Goal: Register for event/course

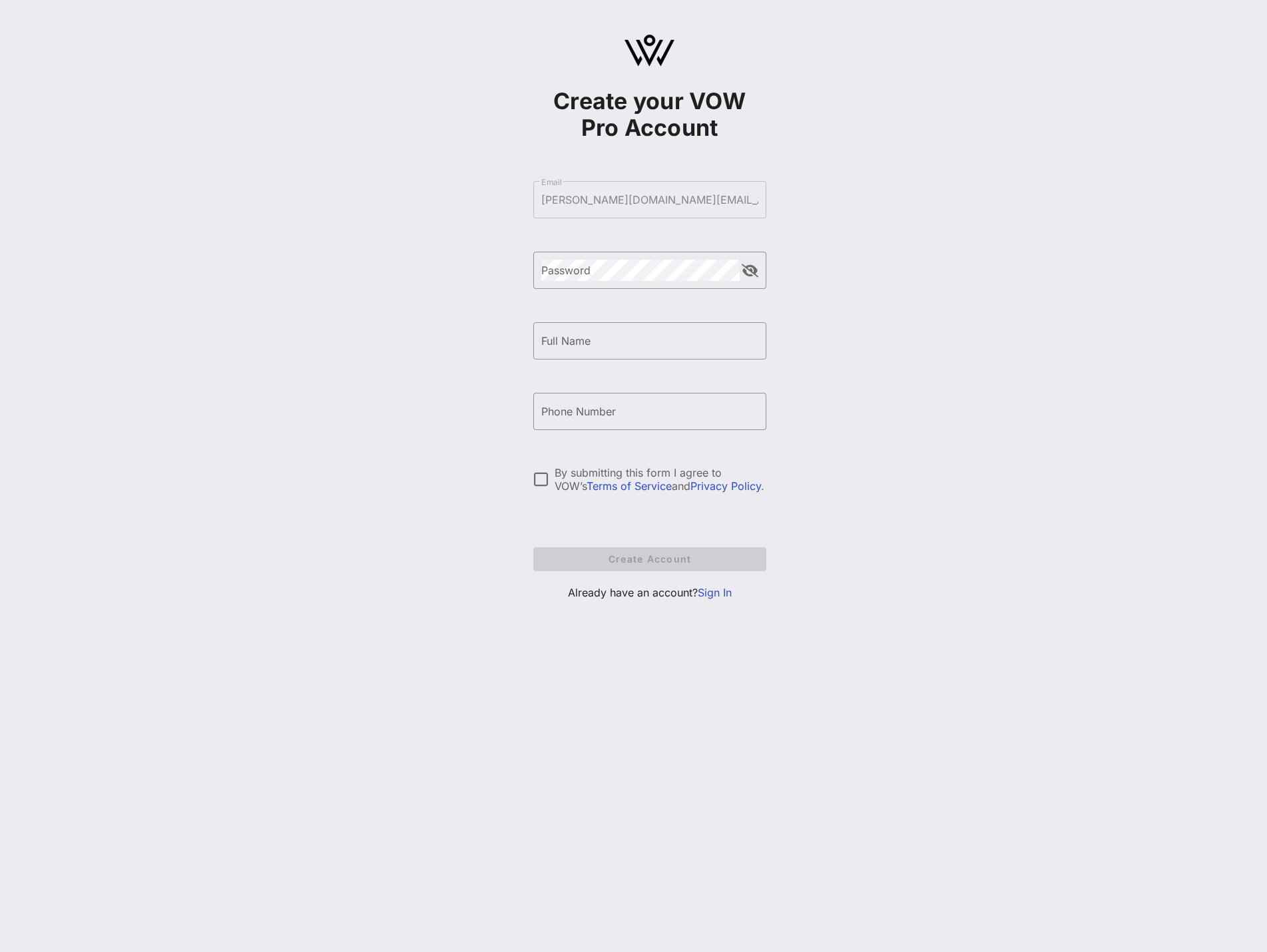
click at [708, 597] on link "Sign In" at bounding box center [715, 593] width 34 height 13
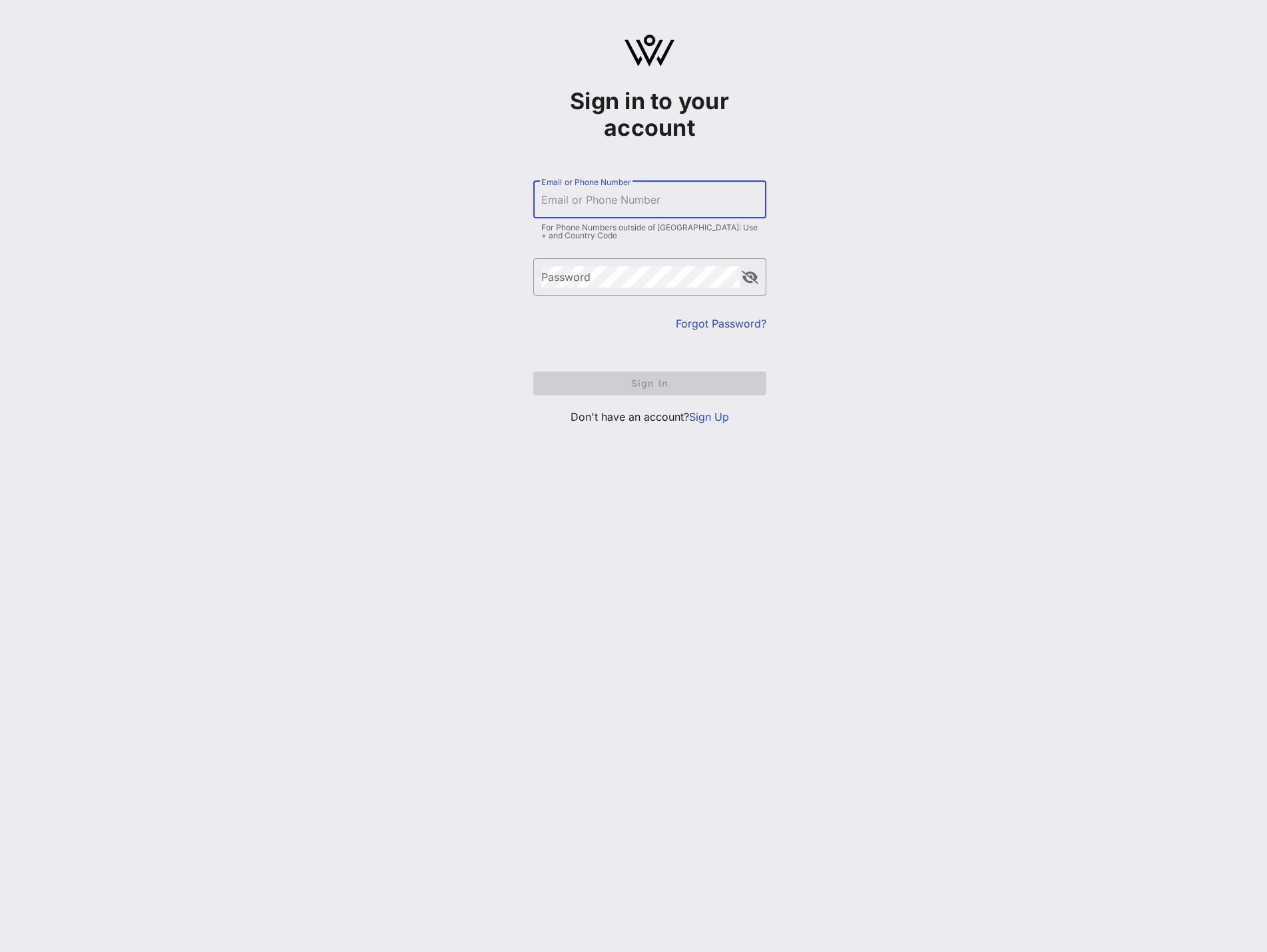
click at [562, 200] on input "Email or Phone Number" at bounding box center [650, 200] width 217 height 22
type input "[PERSON_NAME][DOMAIN_NAME][EMAIL_ADDRESS][PERSON_NAME][DOMAIN_NAME]"
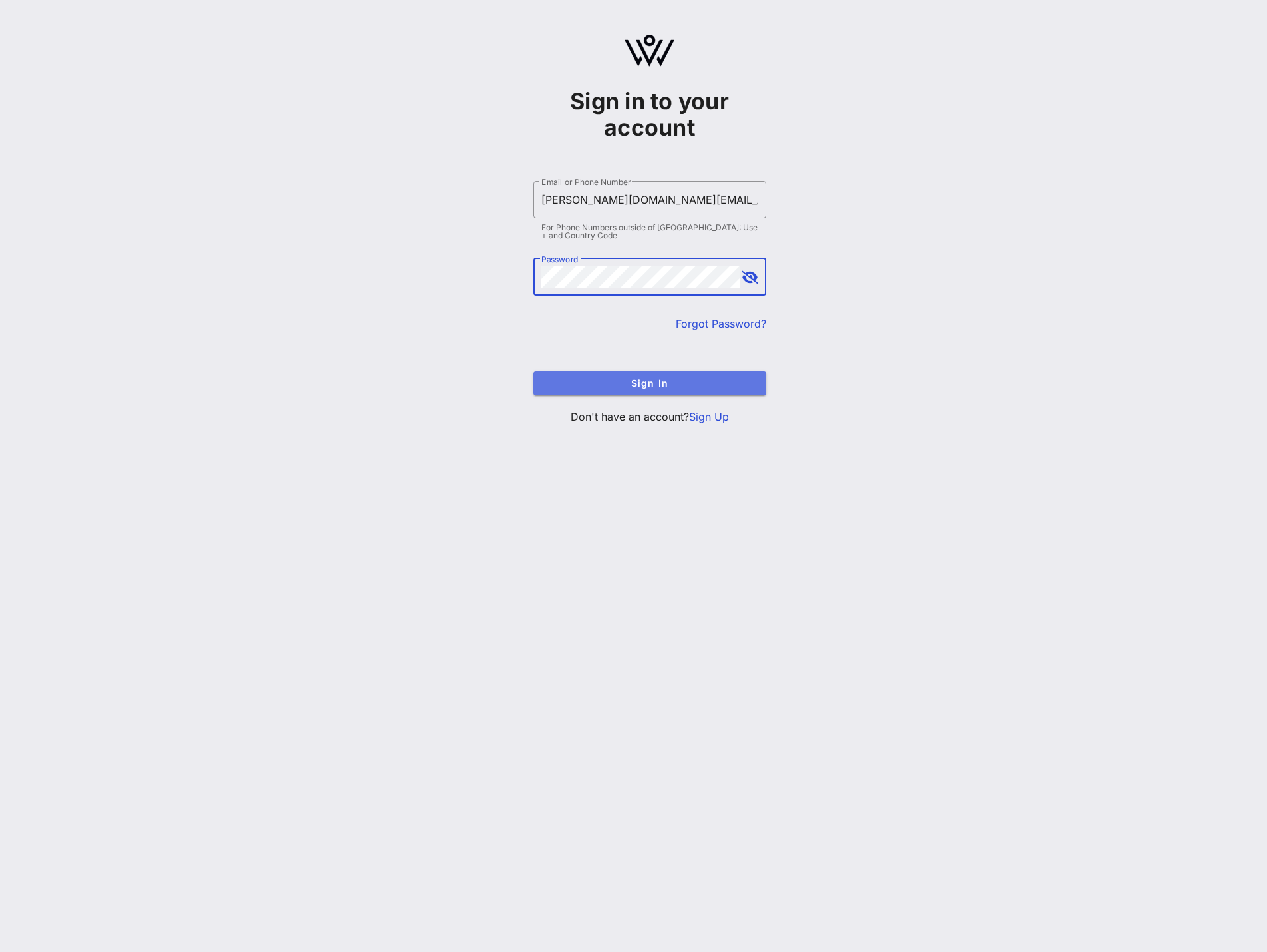
click at [655, 387] on span "Sign In" at bounding box center [650, 383] width 212 height 11
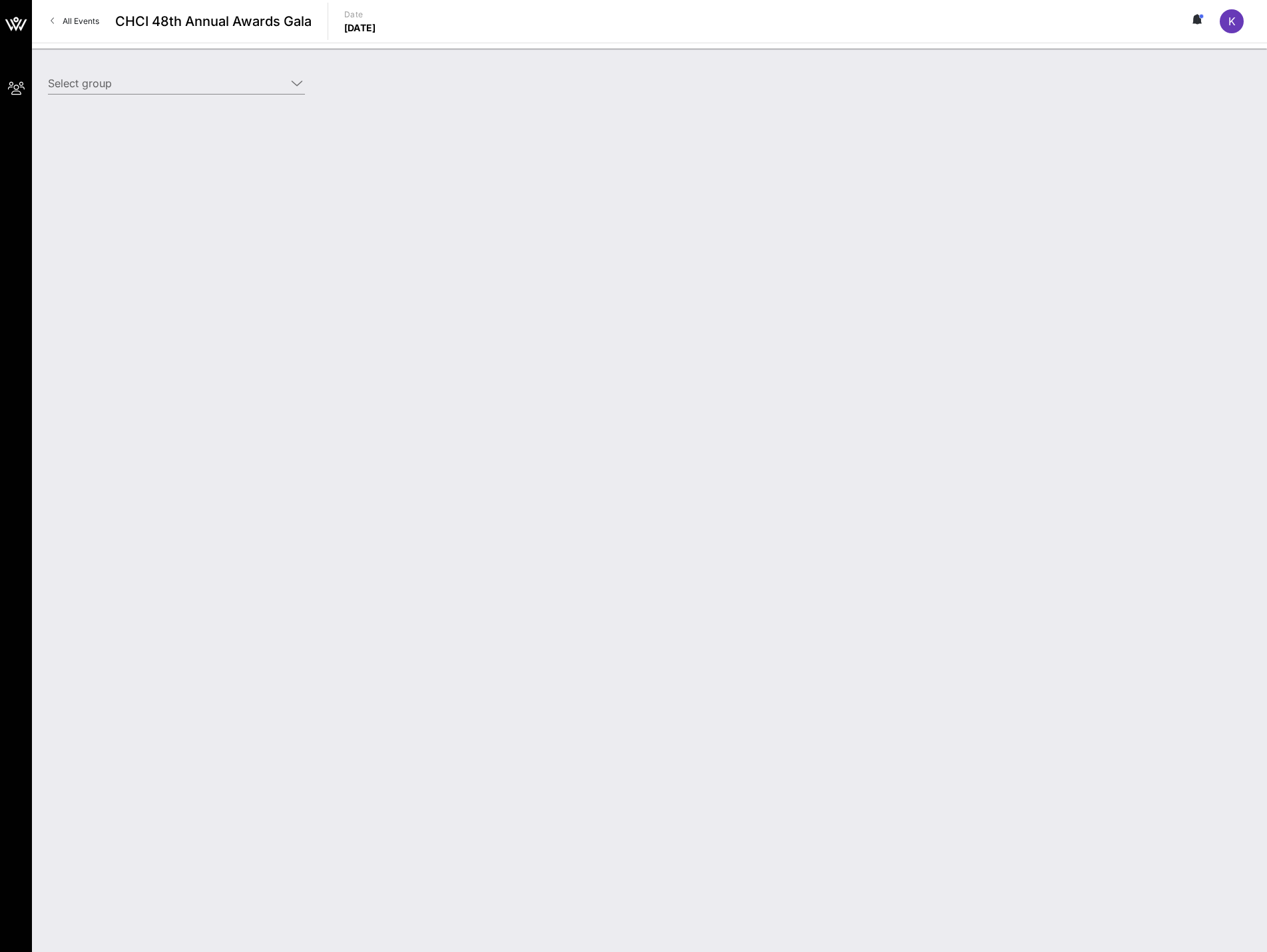
type input "EarnIn ([PERSON_NAME]) [[PERSON_NAME], [PERSON_NAME][DOMAIN_NAME][EMAIL_ADDRESS…"
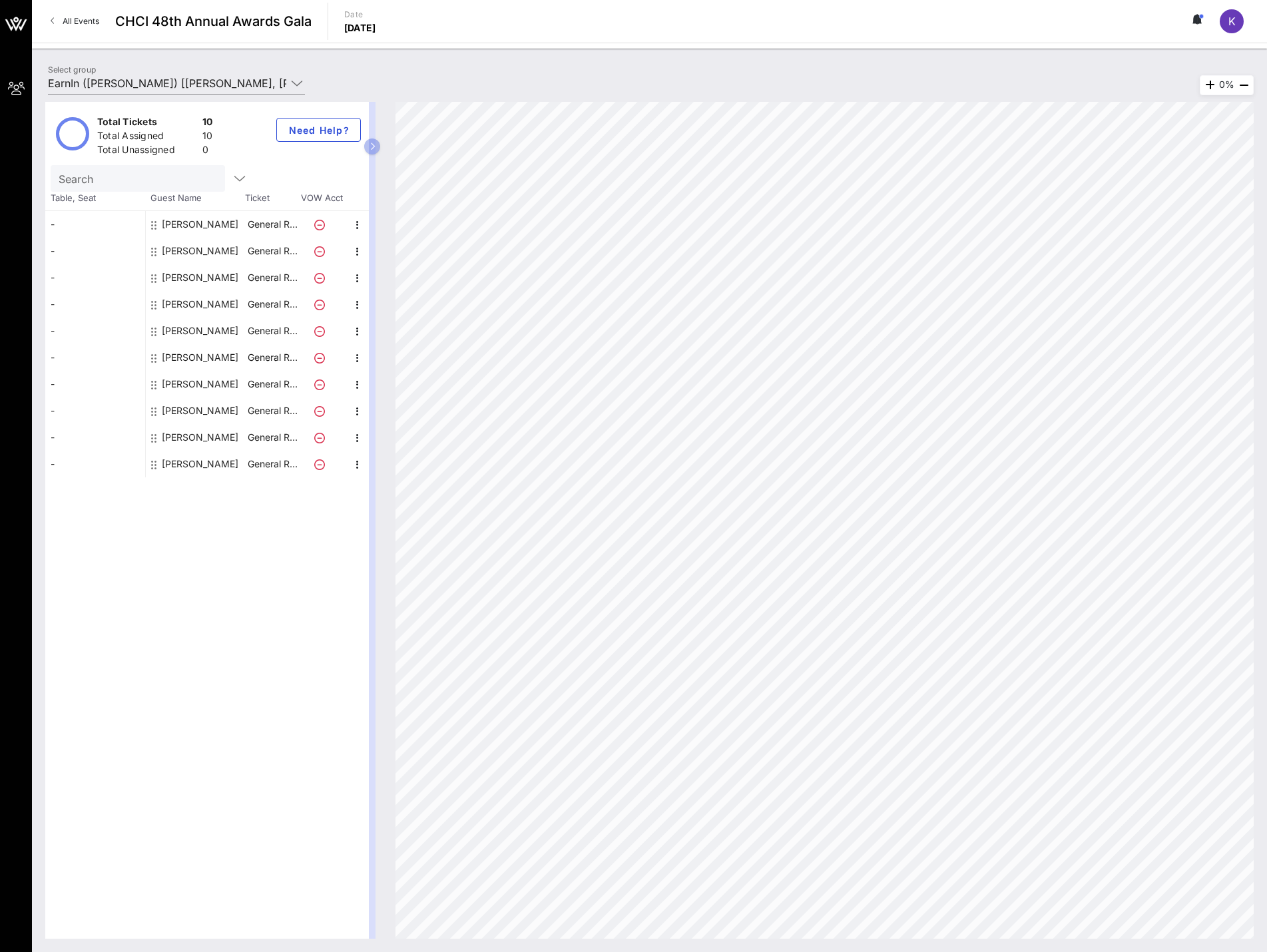
click at [181, 226] on div "[PERSON_NAME]" at bounding box center [200, 224] width 77 height 27
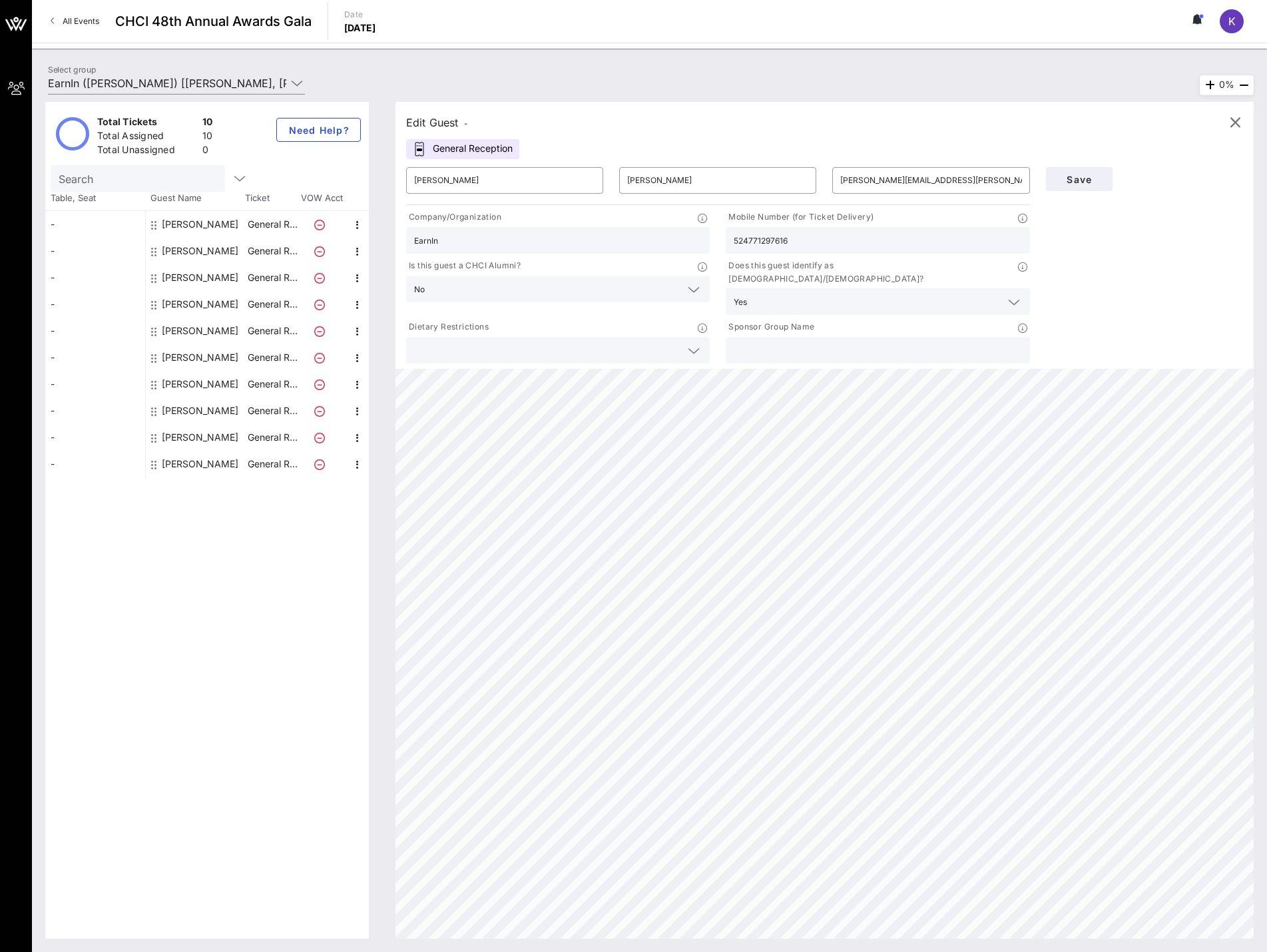
click at [553, 346] on input "text" at bounding box center [547, 350] width 267 height 17
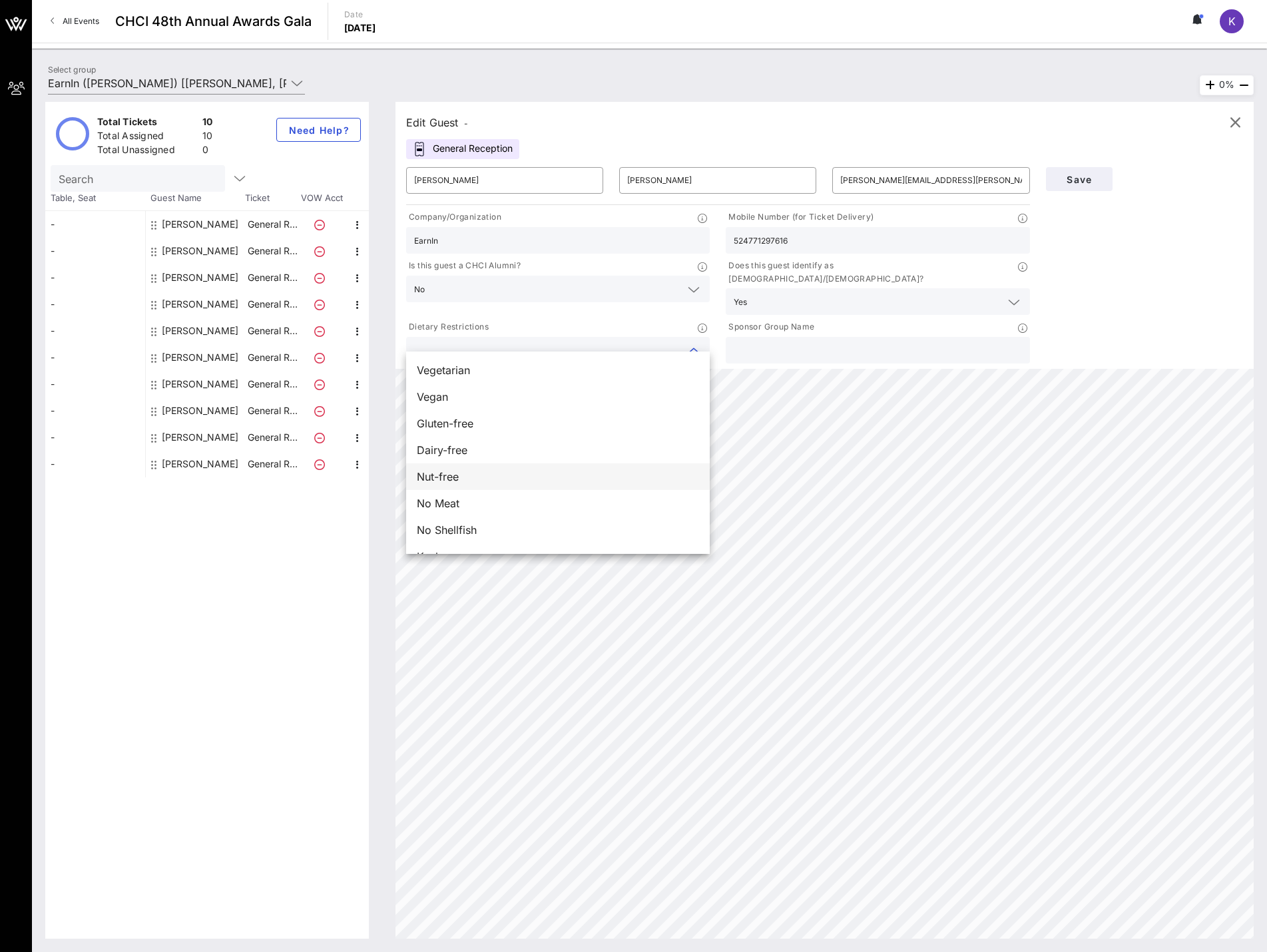
scroll to position [22, 0]
drag, startPoint x: 685, startPoint y: 82, endPoint x: 666, endPoint y: 70, distance: 22.5
click at [685, 81] on div "Select group EarnIn (EarnIn) [[PERSON_NAME], [PERSON_NAME][DOMAIN_NAME][EMAIL_A…" at bounding box center [650, 85] width 1219 height 47
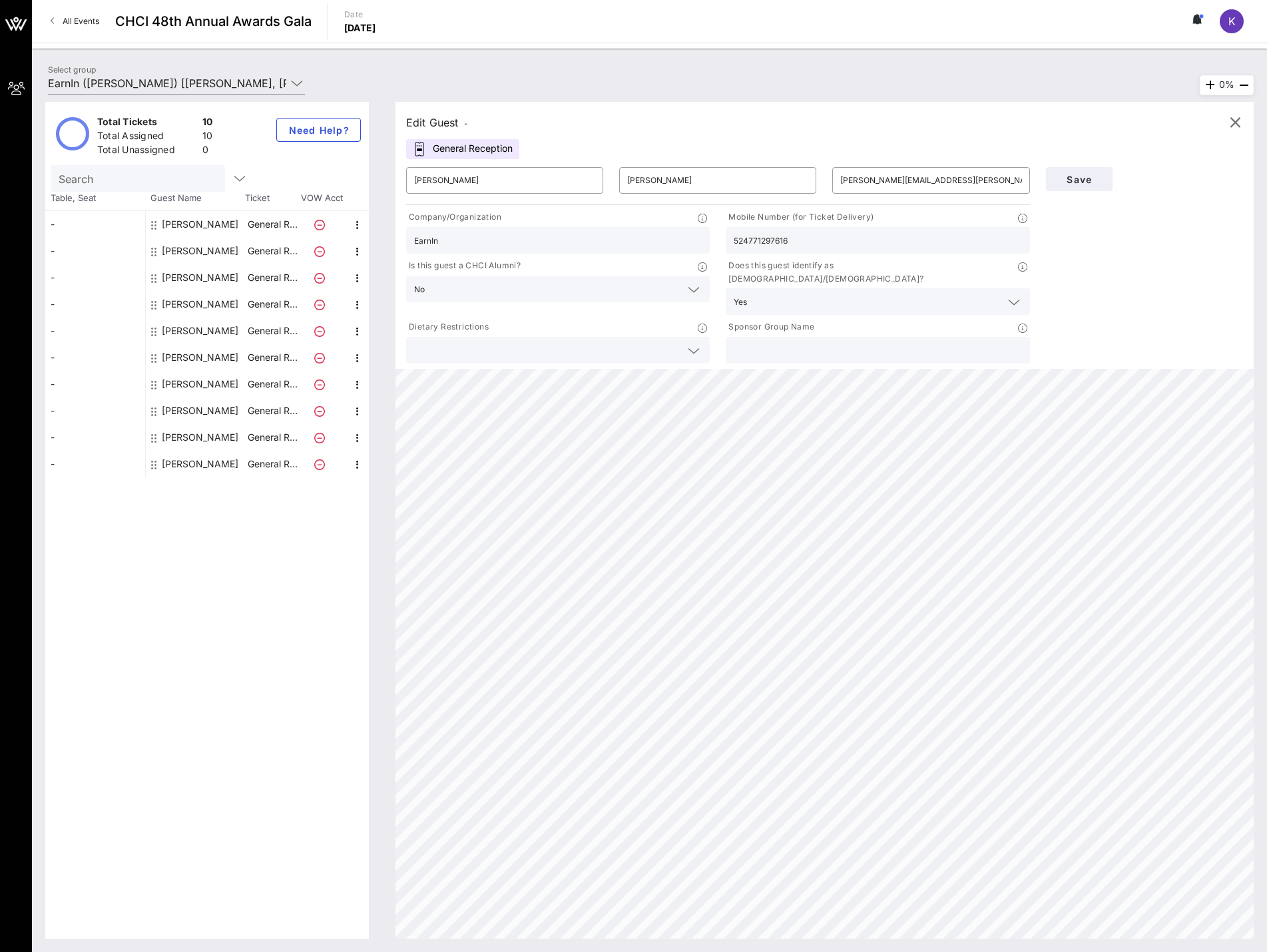
click at [188, 406] on div "[PERSON_NAME]" at bounding box center [200, 411] width 77 height 27
type input "[PERSON_NAME]"
type input "[PERSON_NAME][EMAIL_ADDRESS][PERSON_NAME][DOMAIN_NAME]"
type input "8046776499"
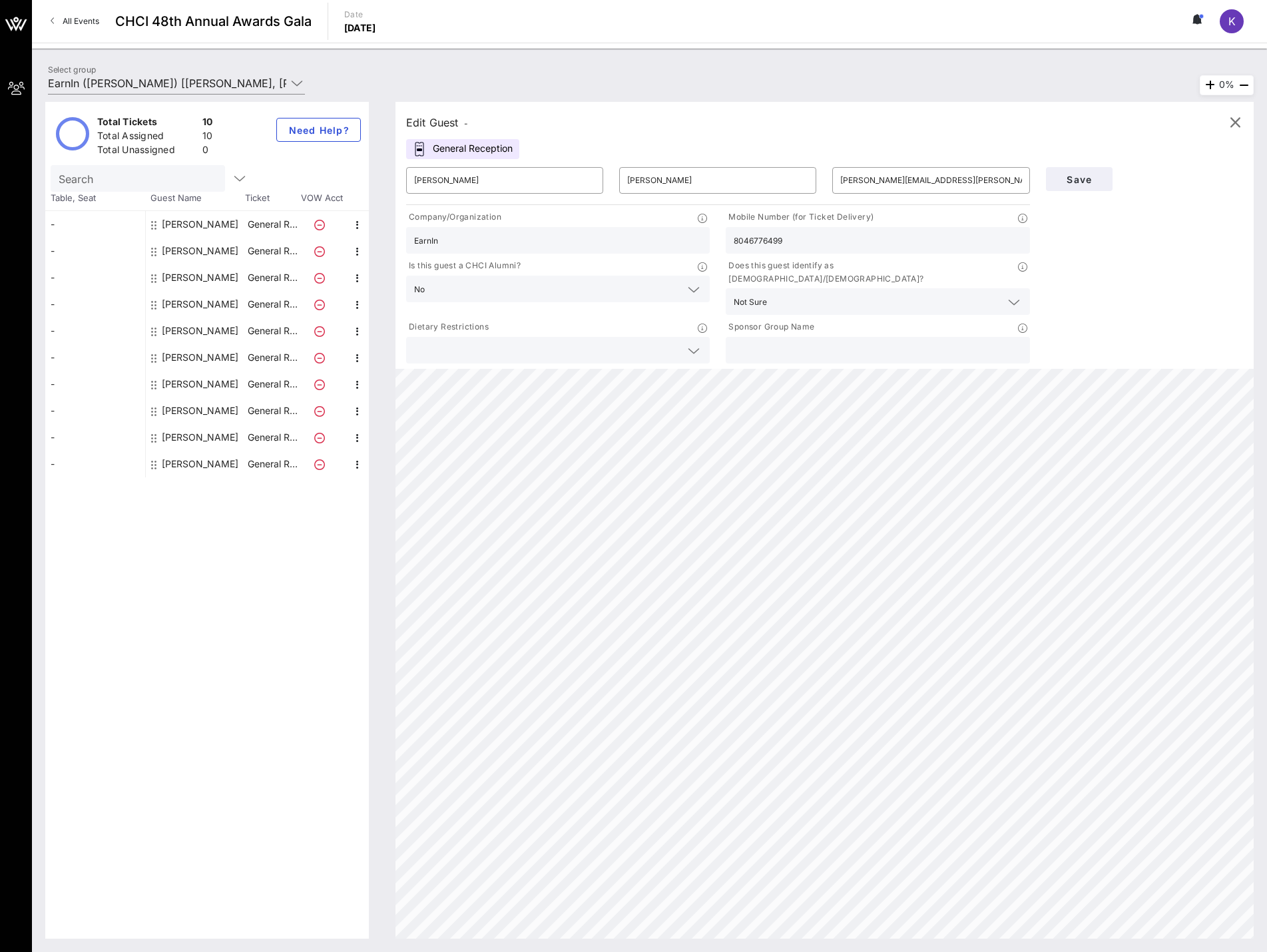
click at [184, 406] on div "[PERSON_NAME]" at bounding box center [200, 411] width 77 height 27
click at [165, 409] on div "[PERSON_NAME]" at bounding box center [200, 411] width 77 height 27
click at [200, 407] on div "[PERSON_NAME]" at bounding box center [200, 411] width 77 height 27
click at [280, 414] on p "General R…" at bounding box center [273, 411] width 54 height 27
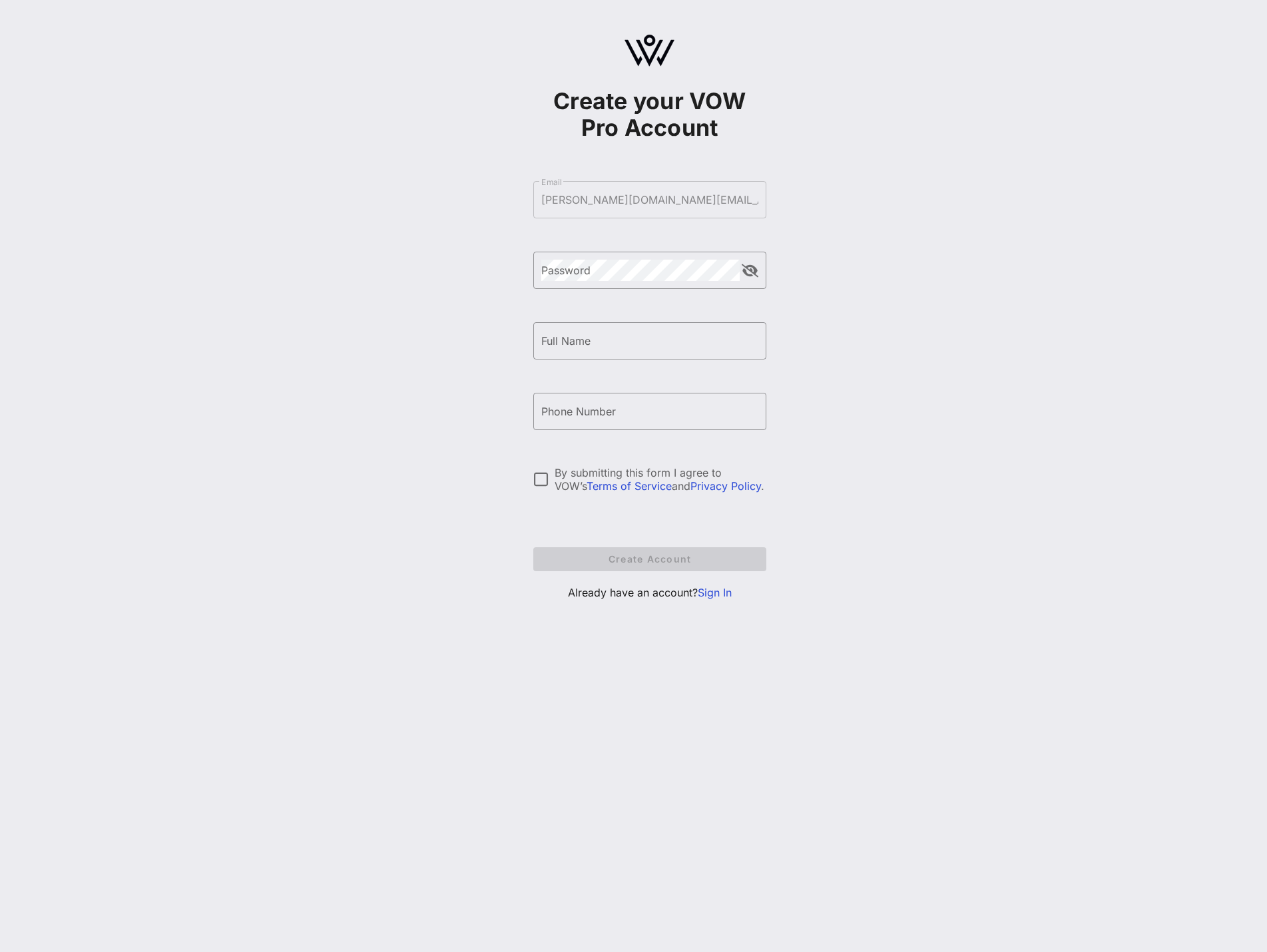
click at [711, 595] on link "Sign In" at bounding box center [715, 593] width 34 height 13
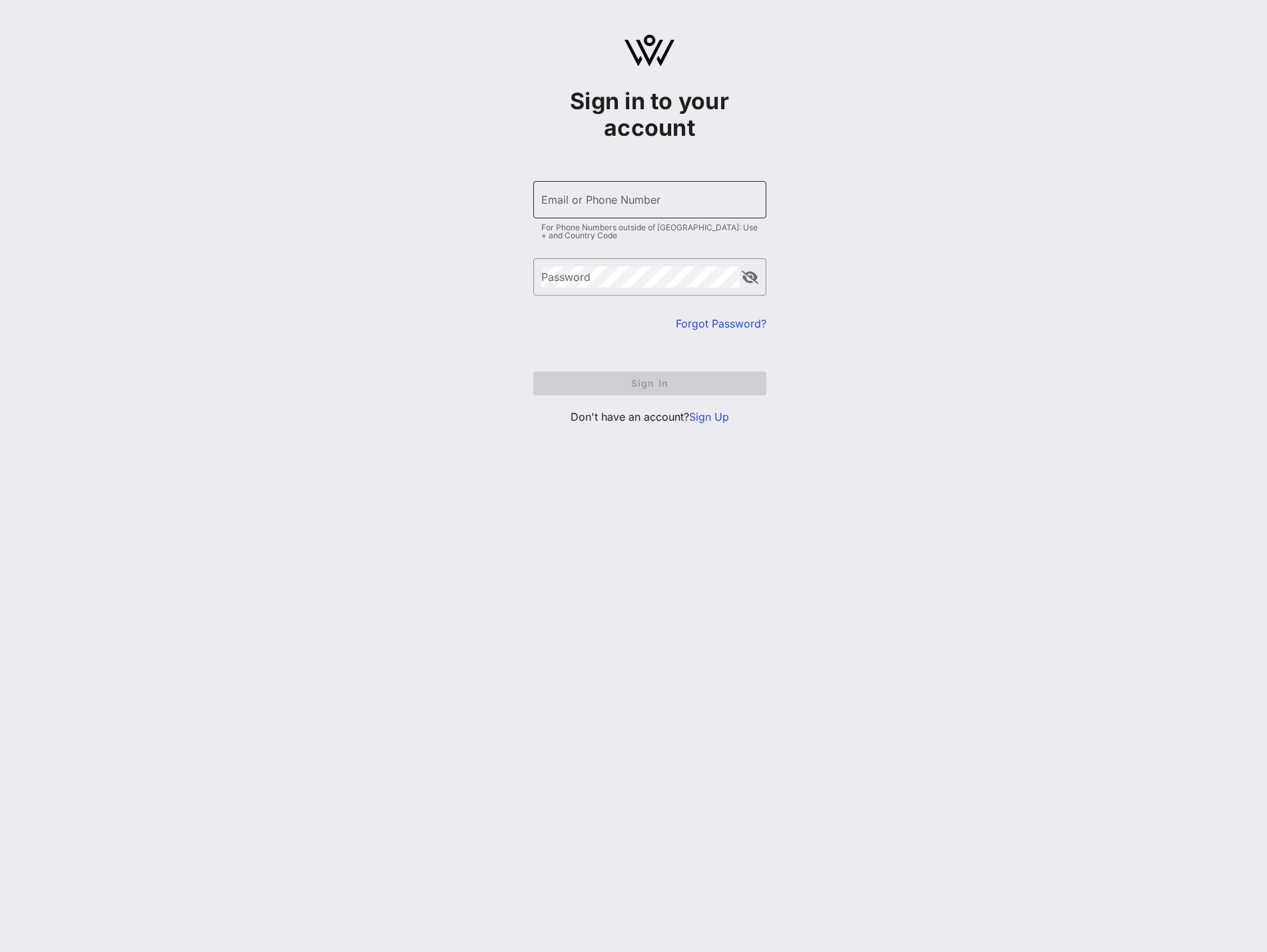
click at [606, 199] on input "Email or Phone Number" at bounding box center [650, 200] width 217 height 22
type input "[PERSON_NAME][DOMAIN_NAME][EMAIL_ADDRESS][PERSON_NAME][DOMAIN_NAME]"
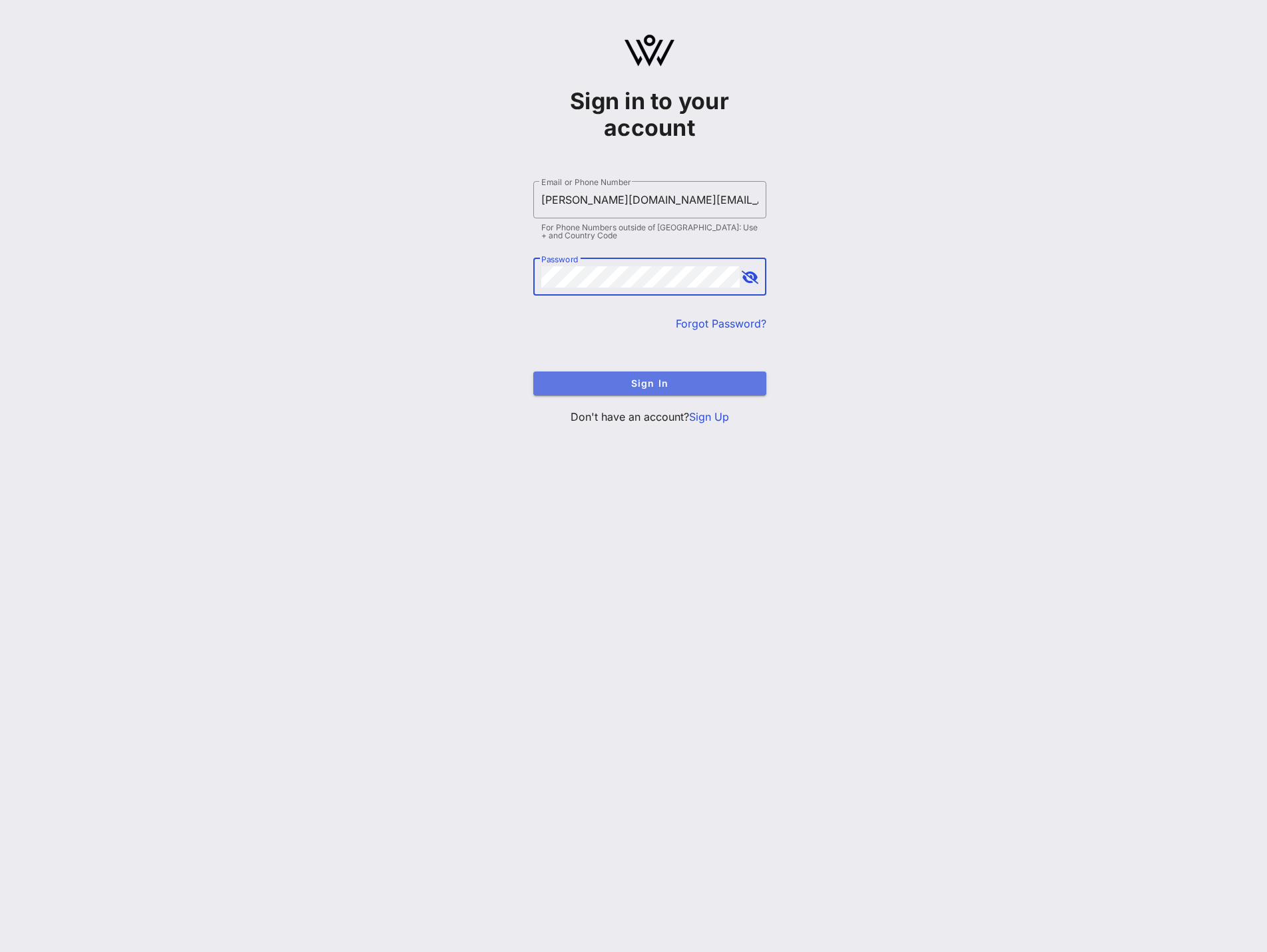
click at [652, 384] on span "Sign In" at bounding box center [650, 383] width 212 height 11
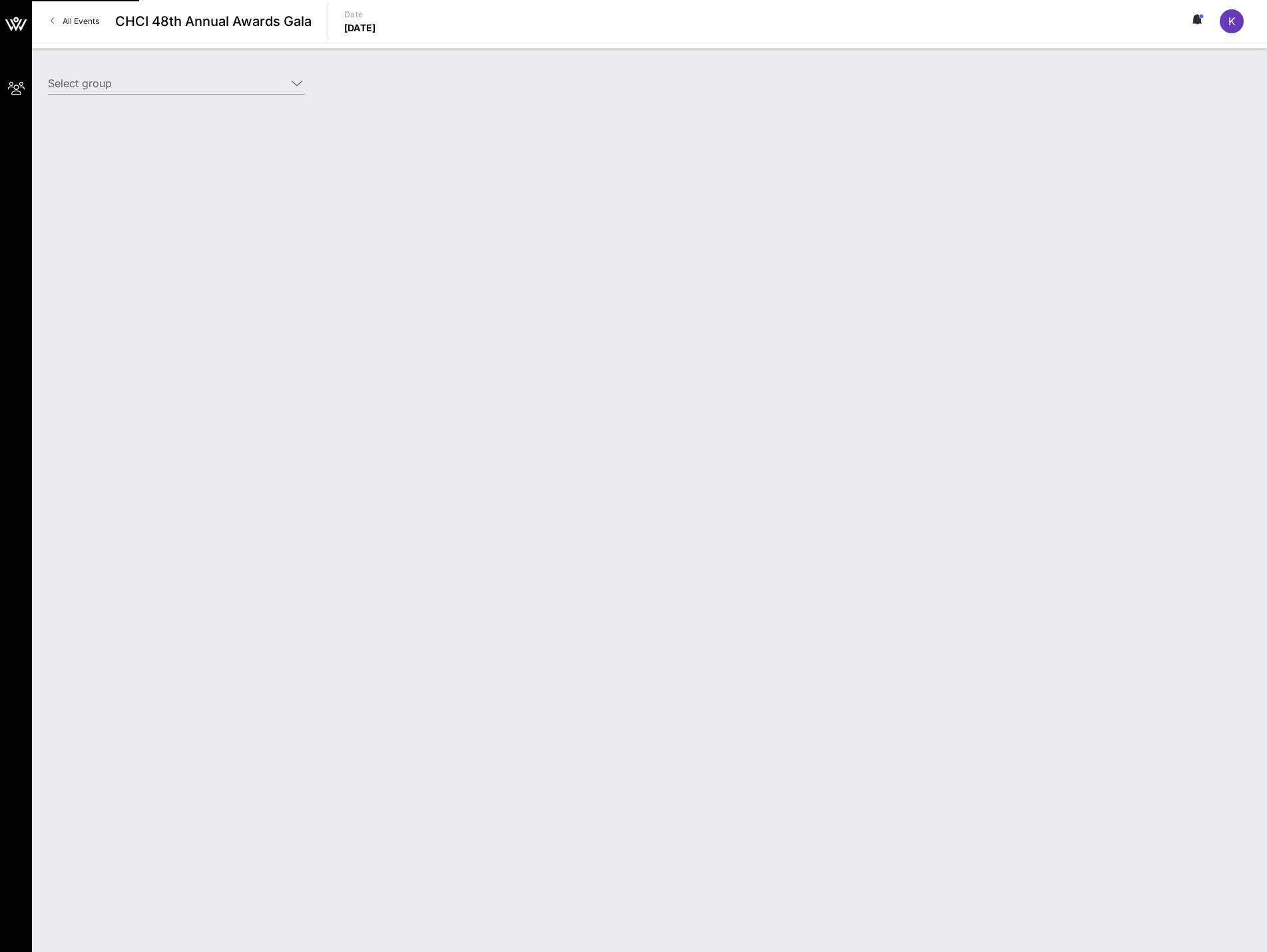
type input "EarnIn ([PERSON_NAME]) [[PERSON_NAME], [PERSON_NAME][DOMAIN_NAME][EMAIL_ADDRESS…"
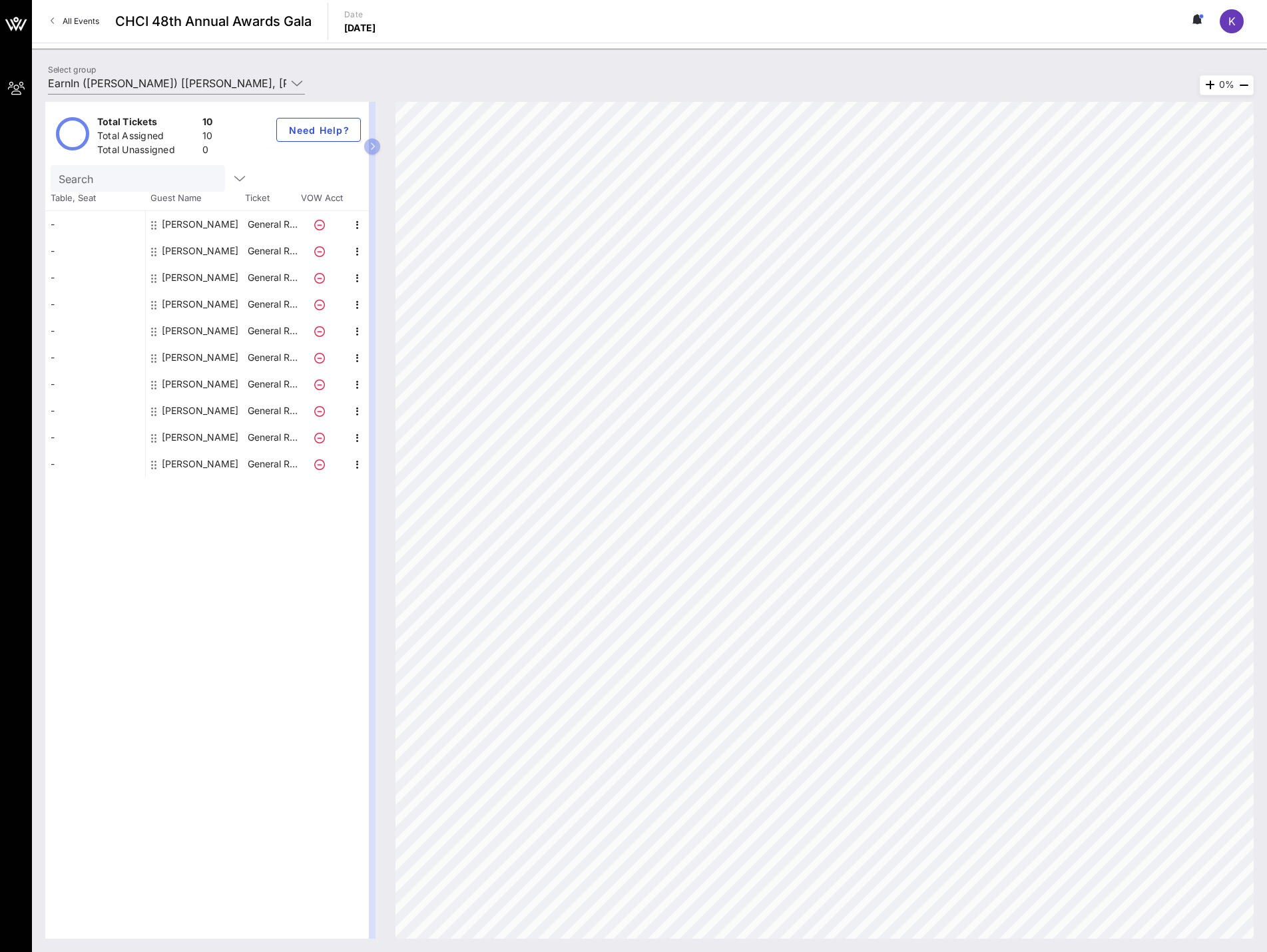
click at [207, 303] on div "[PERSON_NAME]" at bounding box center [200, 305] width 77 height 27
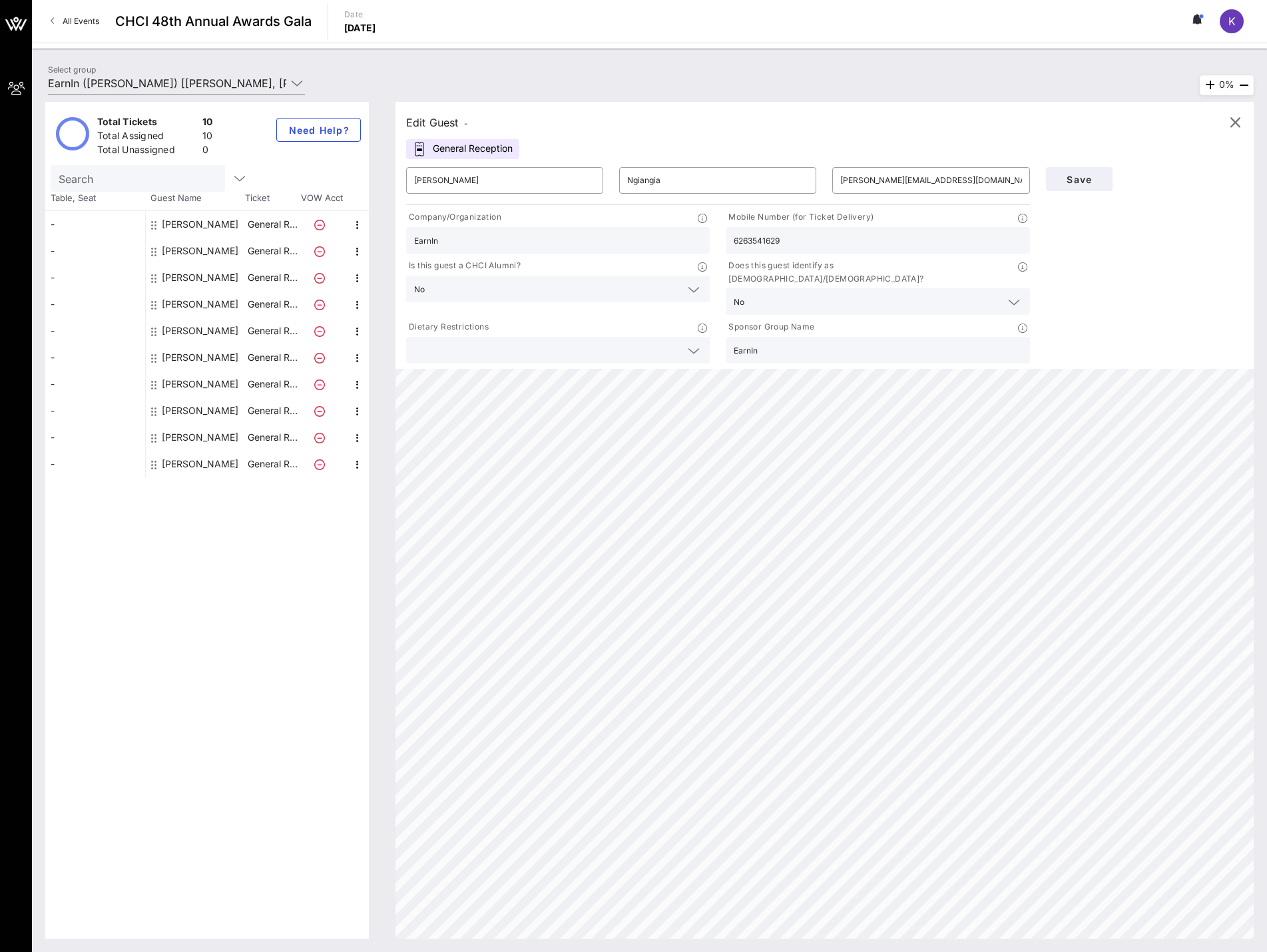
click at [181, 413] on div "[PERSON_NAME]" at bounding box center [200, 411] width 77 height 27
type input "[PERSON_NAME]"
type input "[PERSON_NAME][EMAIL_ADDRESS][PERSON_NAME][DOMAIN_NAME]"
type input "8046776499"
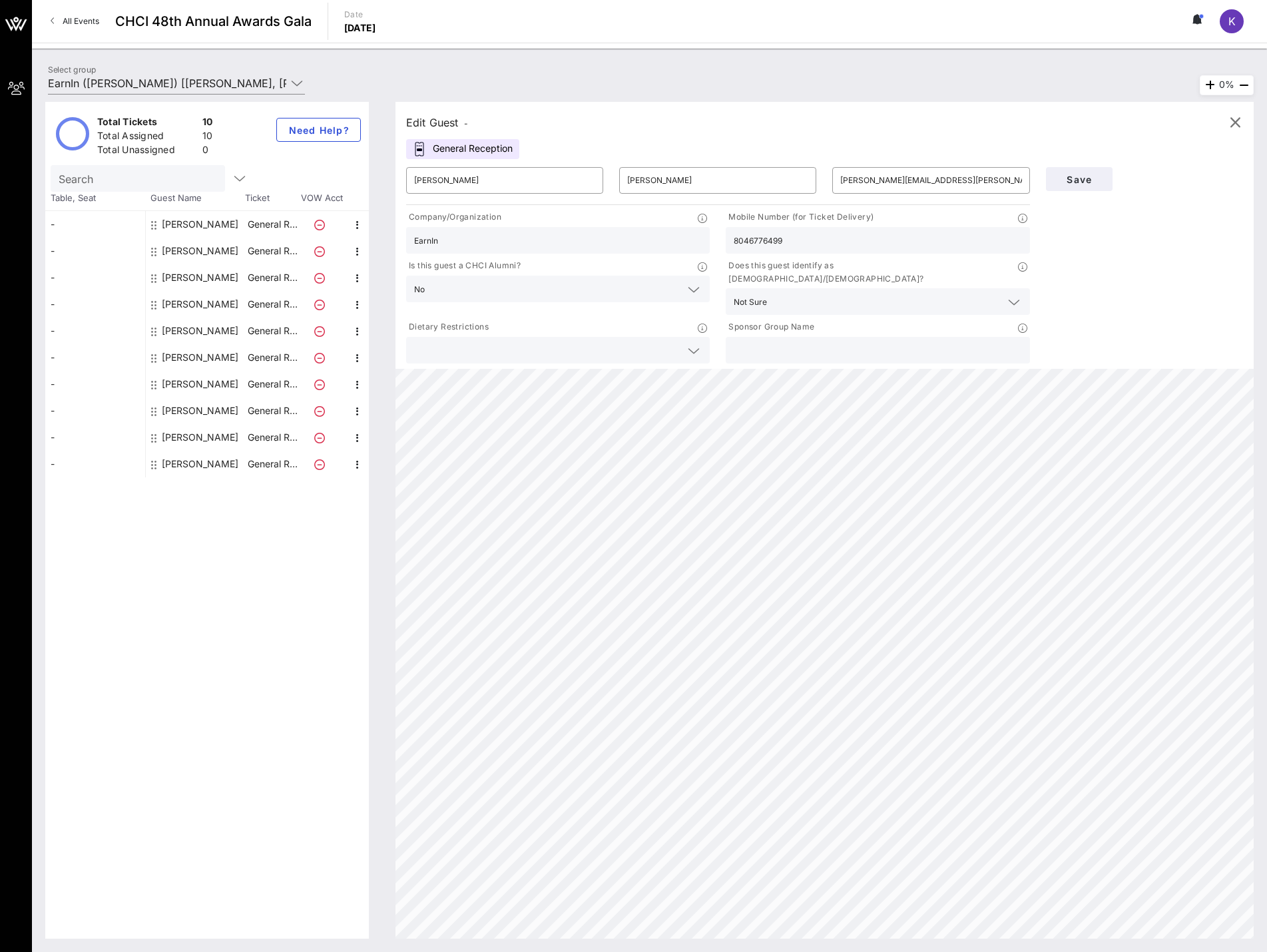
click at [510, 342] on input "text" at bounding box center [547, 350] width 267 height 17
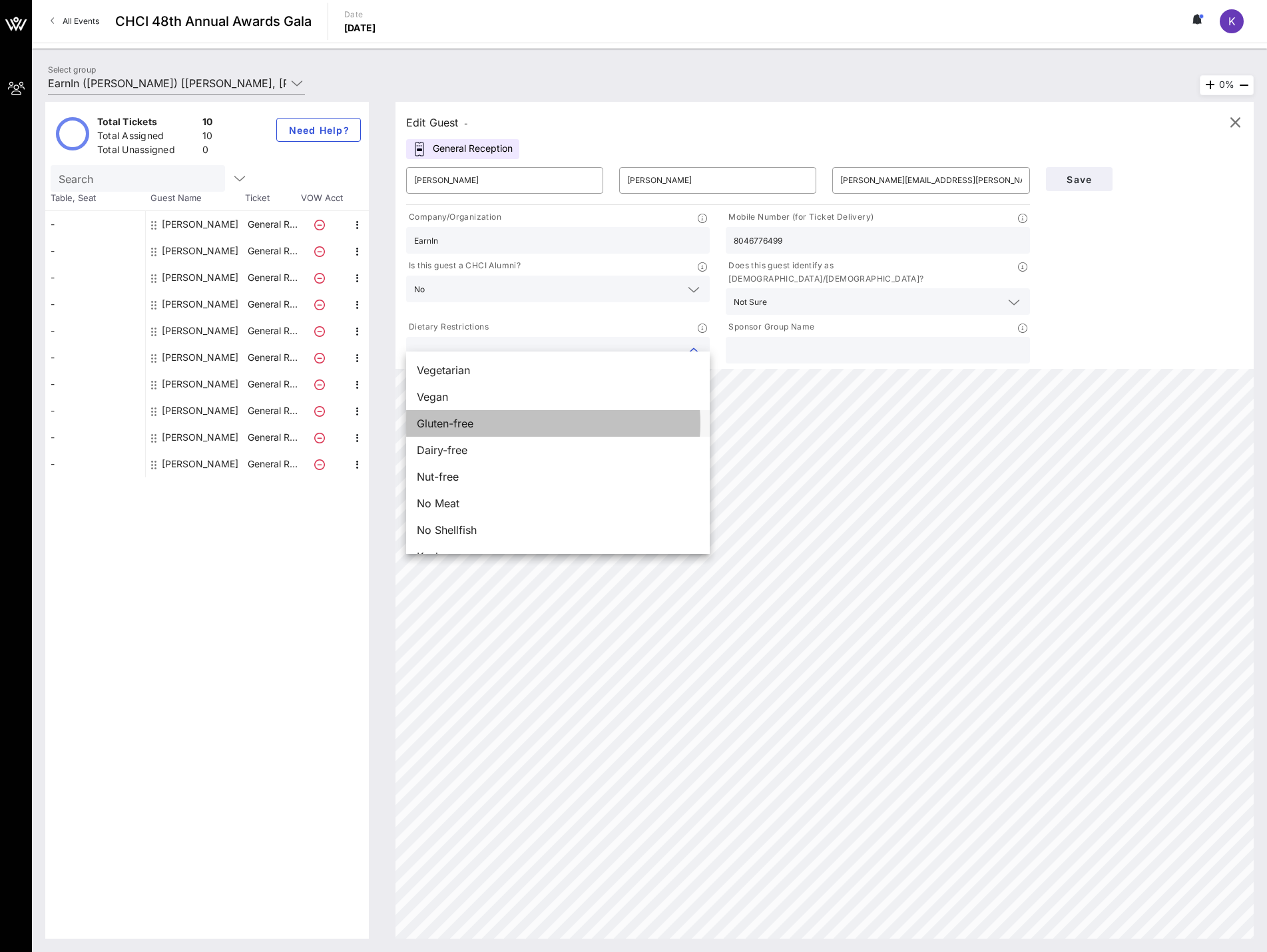
click at [480, 417] on div "Gluten-free" at bounding box center [558, 424] width 304 height 27
click at [482, 445] on div "Dairy-free" at bounding box center [558, 450] width 304 height 27
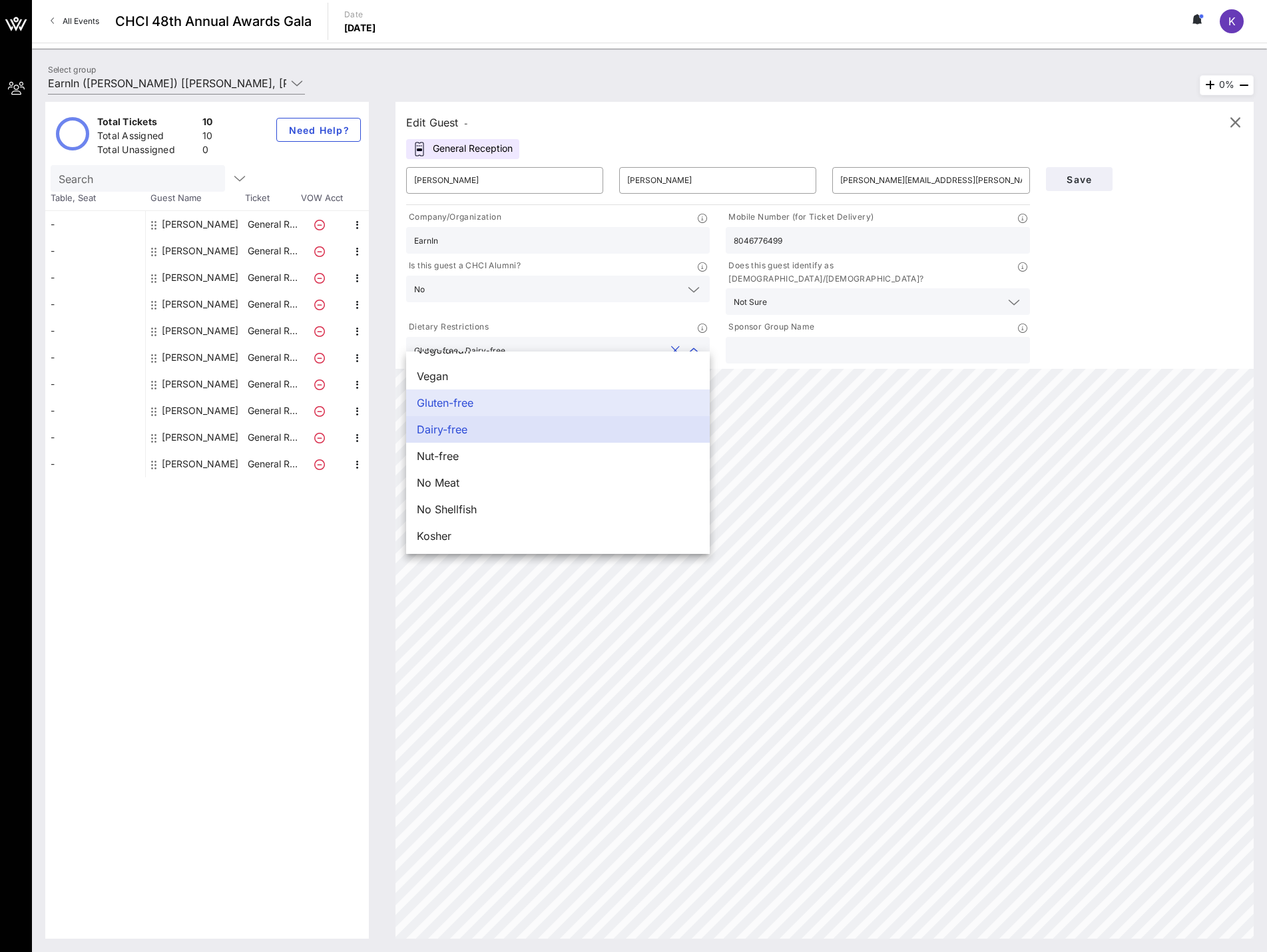
scroll to position [22, 0]
click at [1092, 171] on button "Save" at bounding box center [1079, 179] width 66 height 24
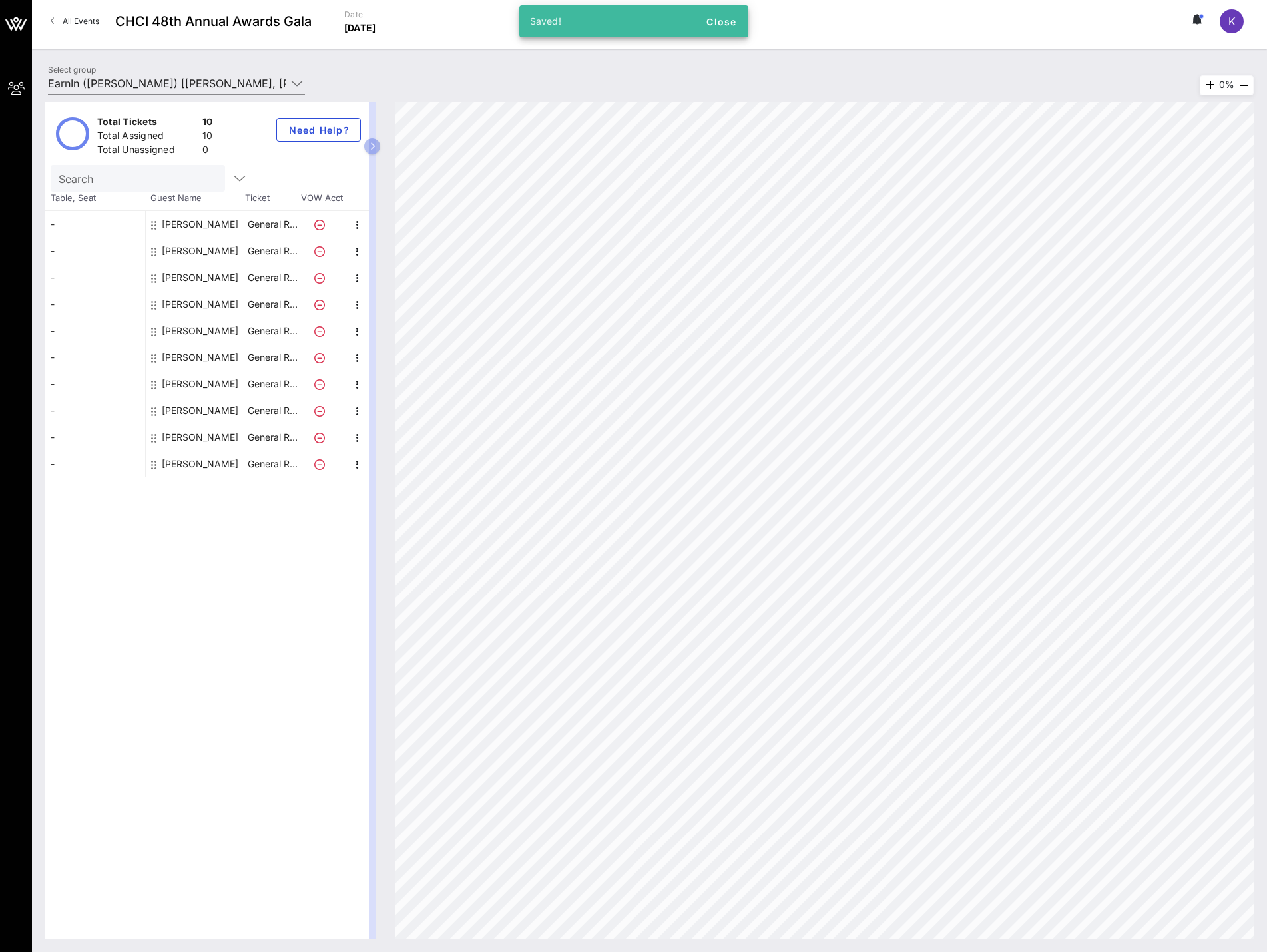
click at [197, 329] on div "[PERSON_NAME]" at bounding box center [200, 331] width 77 height 27
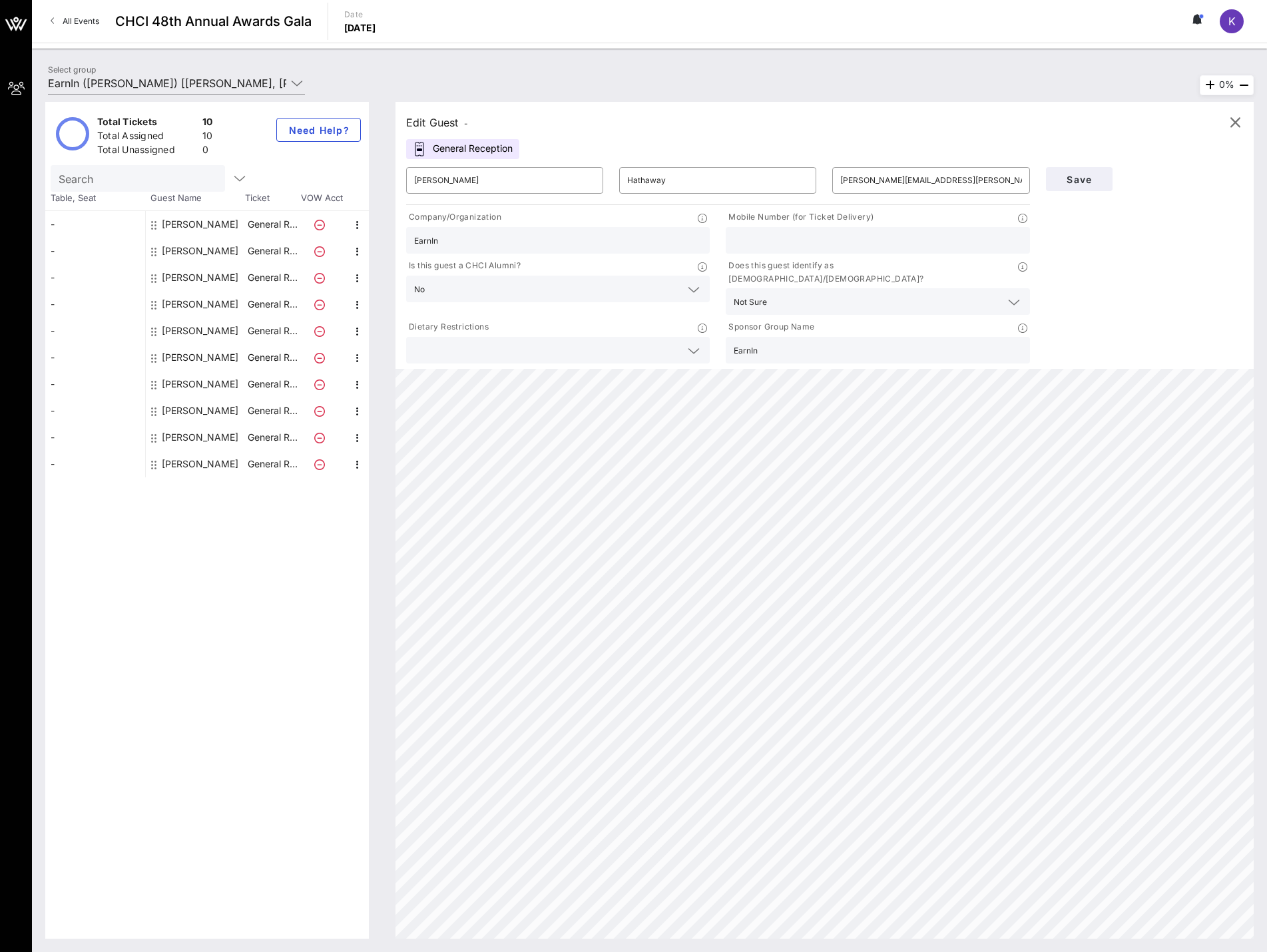
click at [786, 241] on input "text" at bounding box center [877, 240] width 288 height 17
type input "6504644129"
click at [1070, 181] on span "Save" at bounding box center [1079, 179] width 45 height 11
